Goal: Navigation & Orientation: Understand site structure

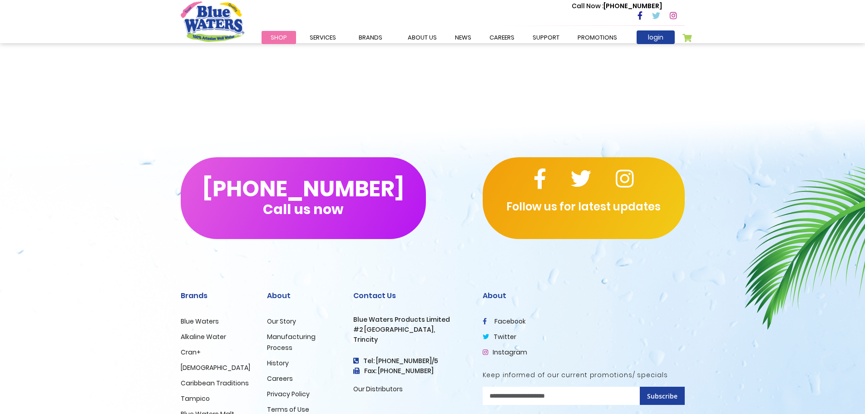
scroll to position [844, 0]
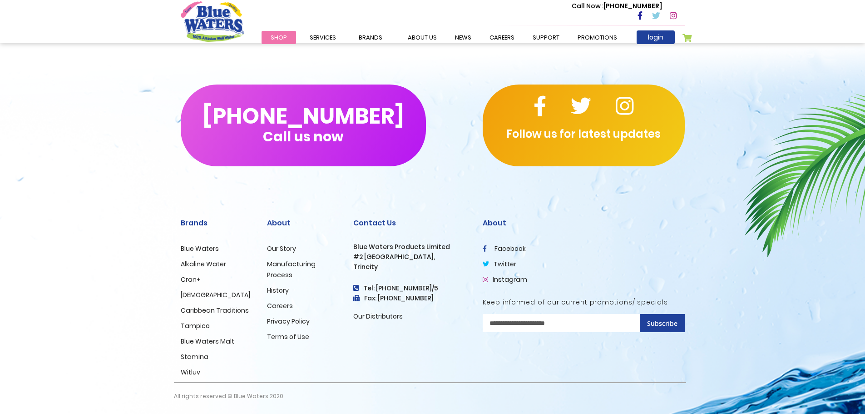
click at [286, 306] on link "Careers" at bounding box center [280, 305] width 26 height 9
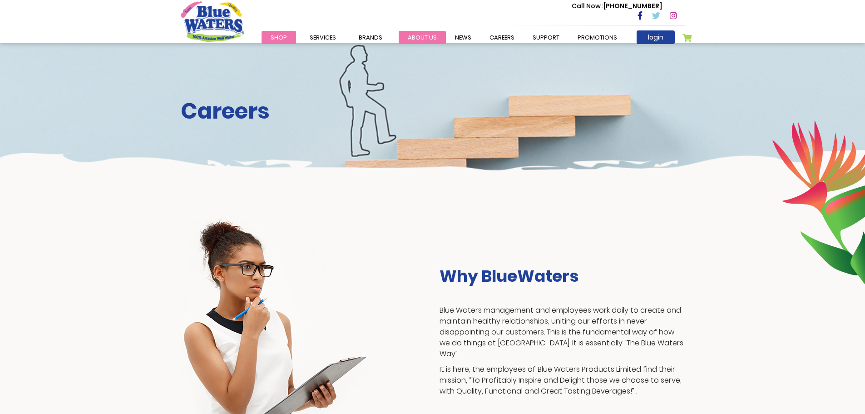
click at [415, 40] on link "about us" at bounding box center [422, 37] width 47 height 13
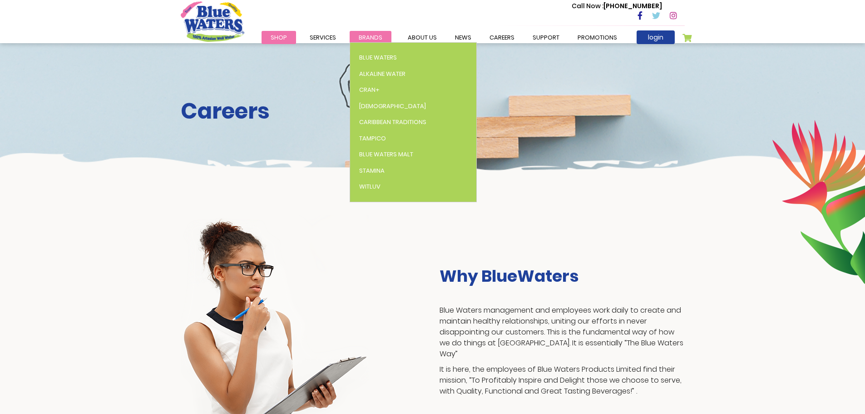
click at [356, 38] on link "Brands" at bounding box center [371, 37] width 42 height 13
